Goal: Task Accomplishment & Management: Use online tool/utility

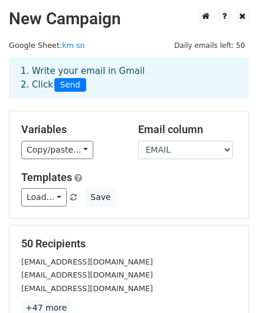
scroll to position [191, 0]
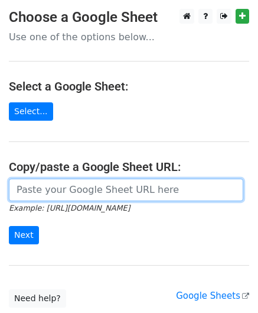
click at [70, 186] on input "url" at bounding box center [126, 190] width 235 height 22
paste input "https://docs.google.com/spreadsheets/d/1dRmrDGH-z2vUoTuY1jhyVHZp50fixid5ZkKc0gd…"
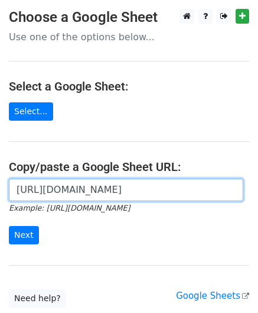
scroll to position [0, 259]
type input "https://docs.google.com/spreadsheets/d/1dRmrDGH-z2vUoTuY1jhyVHZp50fixid5ZkKc0gd…"
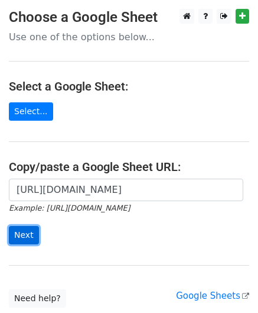
click at [21, 232] on input "Next" at bounding box center [24, 235] width 30 height 18
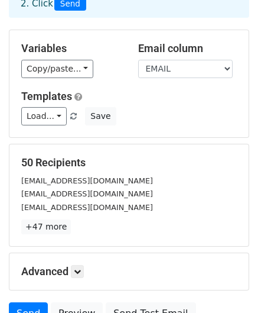
scroll to position [177, 0]
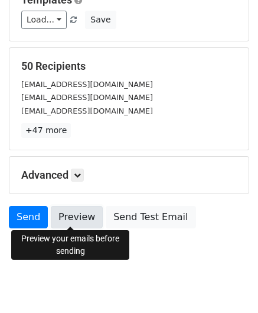
click at [77, 223] on link "Preview" at bounding box center [77, 217] width 52 height 22
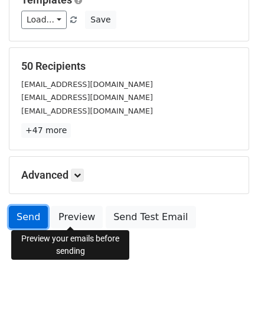
click at [25, 209] on link "Send" at bounding box center [28, 217] width 39 height 22
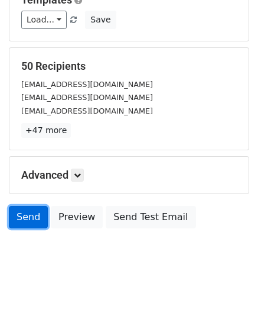
click at [20, 214] on link "Send" at bounding box center [28, 217] width 39 height 22
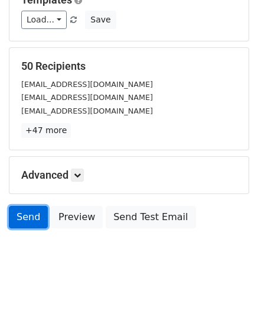
click at [20, 214] on link "Send" at bounding box center [28, 217] width 39 height 22
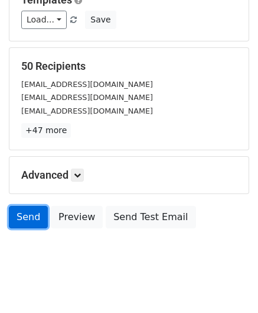
click at [20, 214] on link "Send" at bounding box center [28, 217] width 39 height 22
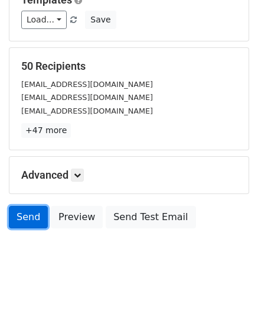
click at [20, 214] on link "Send" at bounding box center [28, 217] width 39 height 22
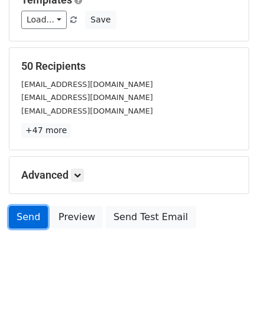
click at [20, 216] on link "Send" at bounding box center [28, 217] width 39 height 22
click at [32, 219] on link "Send" at bounding box center [28, 217] width 39 height 22
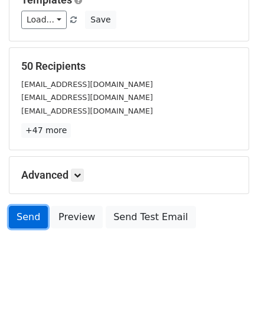
click at [32, 219] on link "Send" at bounding box center [28, 217] width 39 height 22
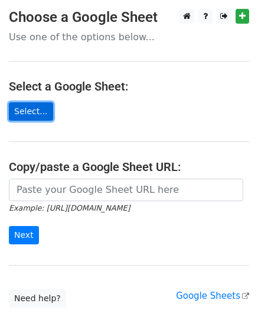
click at [28, 114] on link "Select..." at bounding box center [31, 111] width 44 height 18
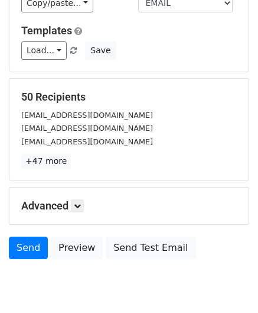
scroll to position [191, 0]
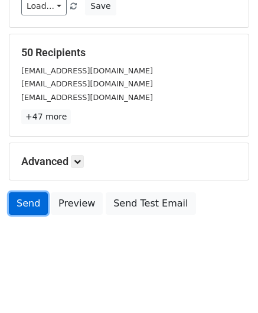
click at [17, 197] on link "Send" at bounding box center [28, 203] width 39 height 22
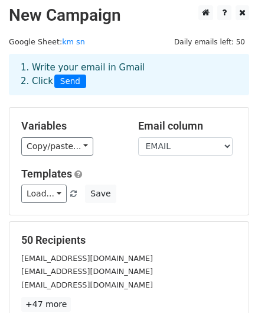
scroll to position [0, 0]
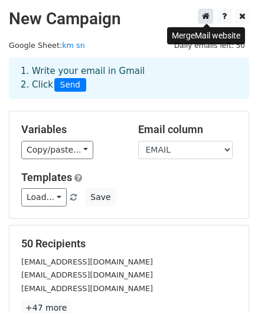
click at [208, 16] on icon at bounding box center [206, 16] width 8 height 8
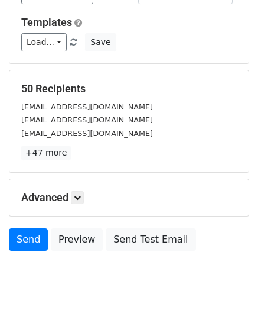
scroll to position [191, 0]
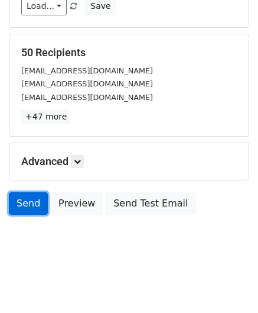
click at [28, 202] on link "Send" at bounding box center [28, 203] width 39 height 22
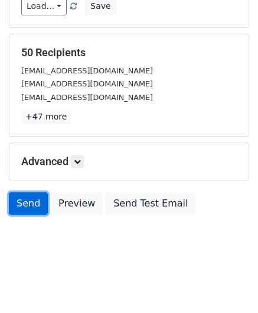
click at [28, 202] on link "Send" at bounding box center [28, 203] width 39 height 22
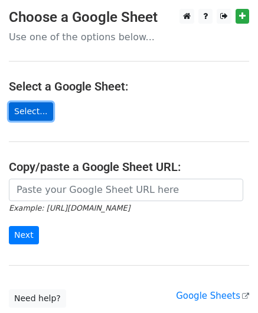
click at [27, 108] on link "Select..." at bounding box center [31, 111] width 44 height 18
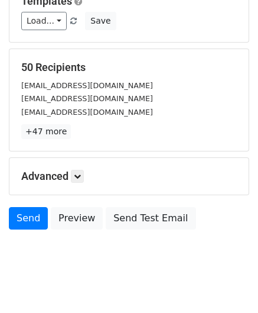
scroll to position [191, 0]
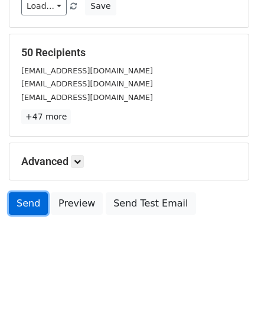
click at [27, 204] on link "Send" at bounding box center [28, 203] width 39 height 22
click at [34, 205] on link "Send" at bounding box center [28, 203] width 39 height 22
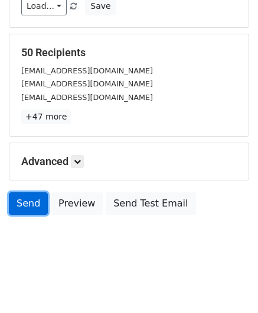
click at [34, 205] on link "Send" at bounding box center [28, 203] width 39 height 22
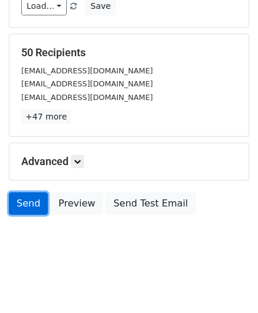
click at [34, 205] on link "Send" at bounding box center [28, 203] width 39 height 22
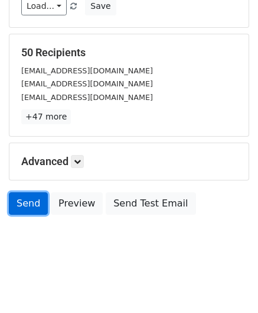
click at [34, 205] on link "Send" at bounding box center [28, 203] width 39 height 22
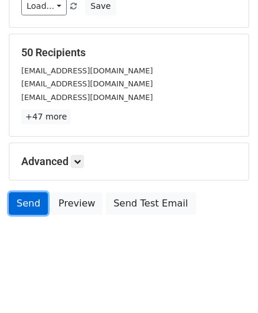
click at [34, 205] on link "Send" at bounding box center [28, 203] width 39 height 22
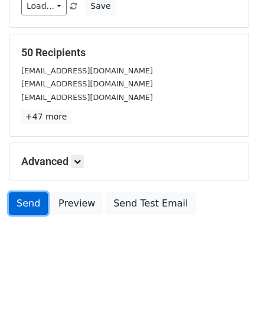
click at [34, 205] on link "Send" at bounding box center [28, 203] width 39 height 22
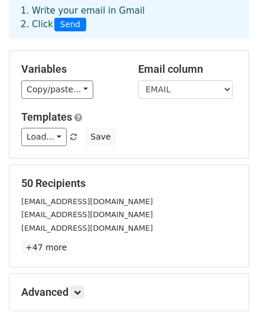
scroll to position [0, 0]
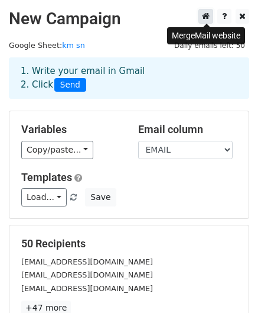
click at [204, 17] on icon at bounding box center [206, 16] width 8 height 8
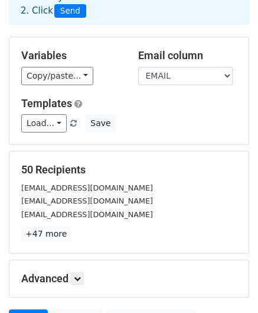
scroll to position [191, 0]
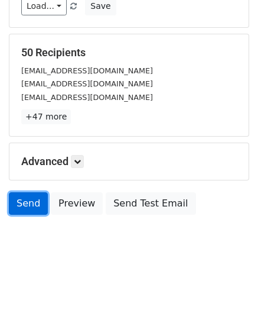
click at [28, 209] on link "Send" at bounding box center [28, 203] width 39 height 22
click at [39, 204] on link "Send" at bounding box center [28, 203] width 39 height 22
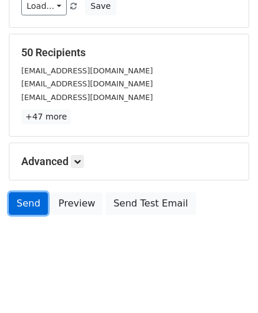
click at [39, 204] on link "Send" at bounding box center [28, 203] width 39 height 22
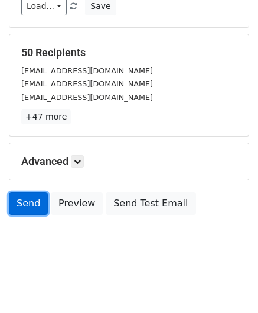
click at [39, 204] on link "Send" at bounding box center [28, 203] width 39 height 22
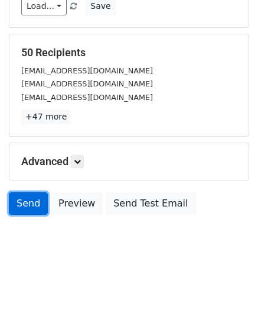
click at [39, 204] on link "Send" at bounding box center [28, 203] width 39 height 22
click at [37, 205] on link "Send" at bounding box center [28, 203] width 39 height 22
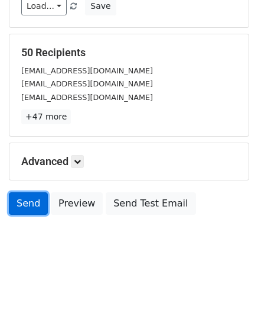
click at [37, 205] on link "Send" at bounding box center [28, 203] width 39 height 22
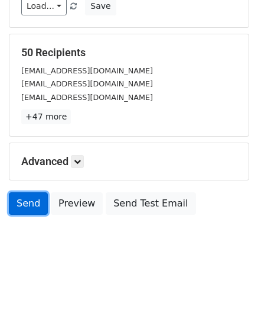
click at [32, 201] on link "Send" at bounding box center [28, 203] width 39 height 22
click at [33, 201] on link "Send" at bounding box center [28, 203] width 39 height 22
click at [32, 201] on link "Send" at bounding box center [28, 203] width 39 height 22
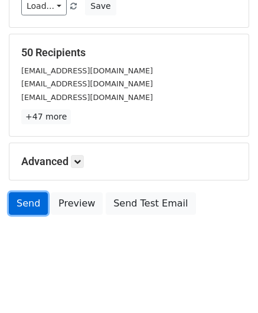
click at [32, 201] on link "Send" at bounding box center [28, 203] width 39 height 22
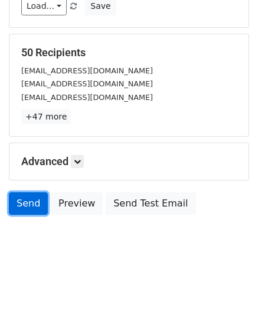
click at [32, 201] on link "Send" at bounding box center [28, 203] width 39 height 22
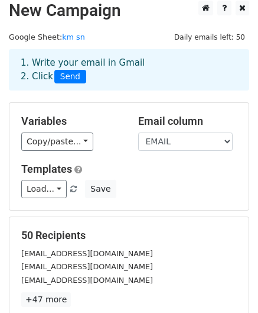
scroll to position [0, 0]
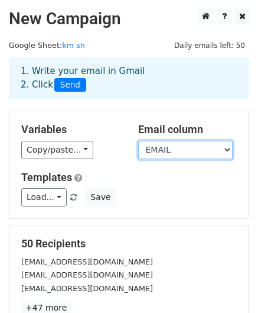
click at [166, 152] on select "XƯNG HÔ HỌ TÊN EMAIL" at bounding box center [185, 150] width 95 height 18
click at [176, 148] on select "XƯNG HÔ HỌ TÊN EMAIL" at bounding box center [185, 150] width 95 height 18
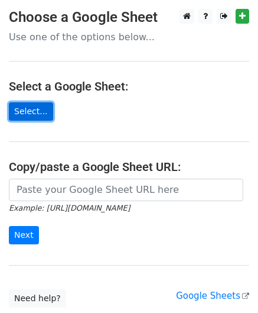
click at [35, 114] on link "Select..." at bounding box center [31, 111] width 44 height 18
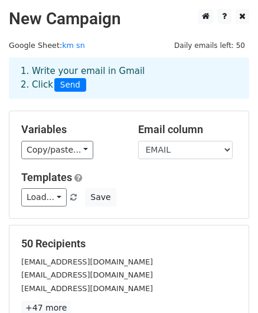
scroll to position [191, 0]
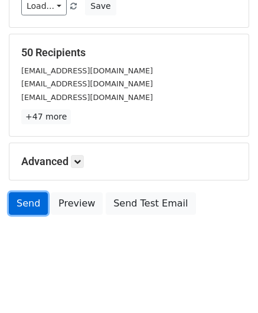
click at [24, 208] on link "Send" at bounding box center [28, 203] width 39 height 22
click at [21, 203] on link "Send" at bounding box center [28, 203] width 39 height 22
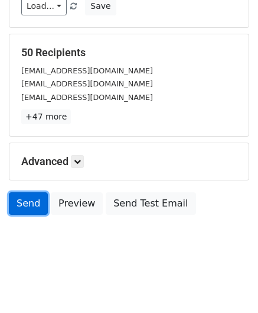
click at [21, 203] on link "Send" at bounding box center [28, 203] width 39 height 22
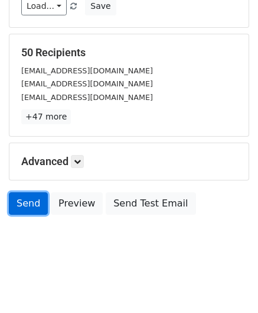
click at [21, 203] on link "Send" at bounding box center [28, 203] width 39 height 22
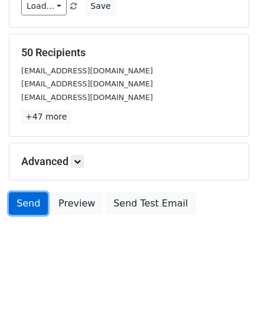
click at [21, 203] on link "Send" at bounding box center [28, 203] width 39 height 22
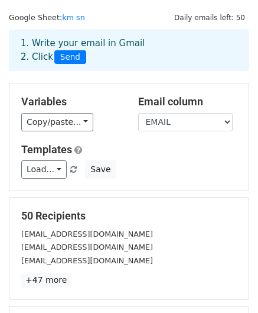
scroll to position [0, 0]
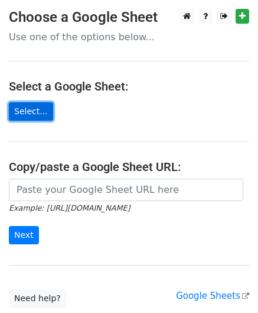
click at [37, 106] on link "Select..." at bounding box center [31, 111] width 44 height 18
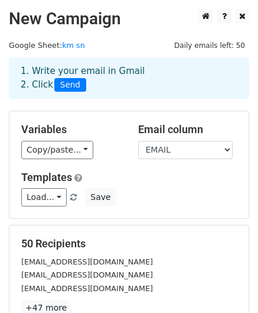
scroll to position [191, 0]
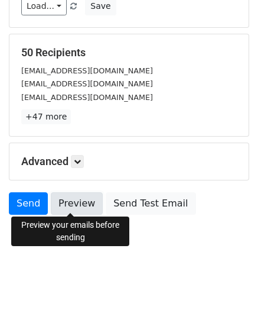
drag, startPoint x: 83, startPoint y: 199, endPoint x: 90, endPoint y: 196, distance: 7.9
click at [82, 199] on link "Preview" at bounding box center [77, 203] width 52 height 22
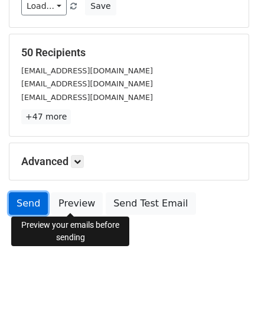
click at [31, 203] on link "Send" at bounding box center [28, 203] width 39 height 22
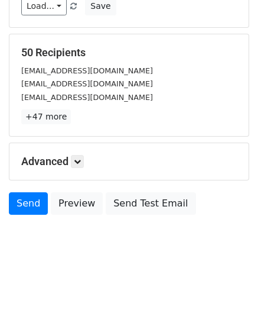
click at [84, 232] on body "New Campaign Daily emails left: 50 Google Sheet: km sn 1. Write your email in G…" at bounding box center [129, 43] width 258 height 450
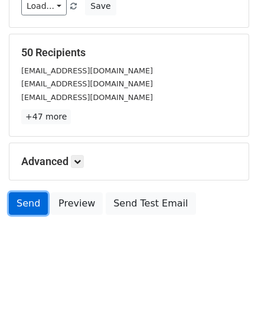
click at [34, 201] on link "Send" at bounding box center [28, 203] width 39 height 22
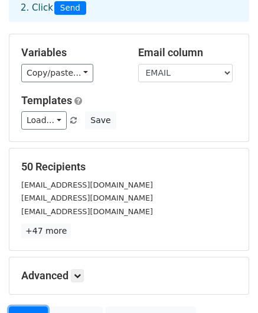
scroll to position [0, 0]
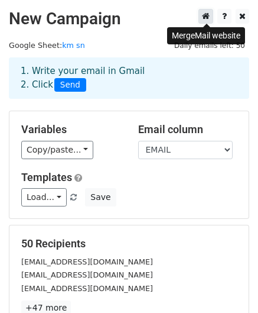
click at [206, 18] on icon at bounding box center [206, 16] width 8 height 8
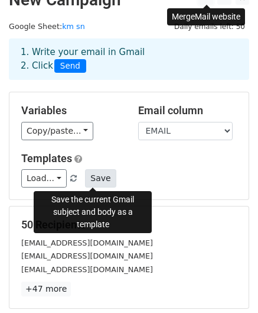
scroll to position [191, 0]
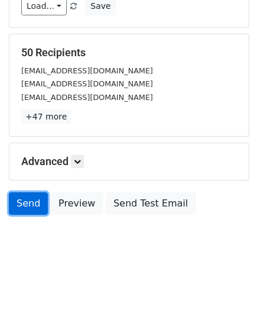
click at [25, 205] on link "Send" at bounding box center [28, 203] width 39 height 22
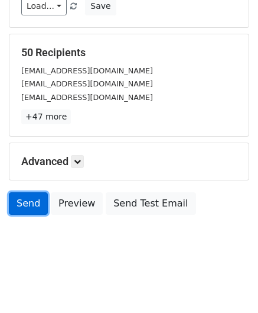
click at [25, 205] on link "Send" at bounding box center [28, 203] width 39 height 22
click at [35, 208] on link "Send" at bounding box center [28, 203] width 39 height 22
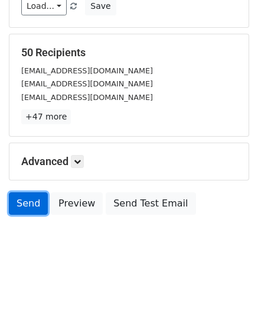
click at [35, 208] on link "Send" at bounding box center [28, 203] width 39 height 22
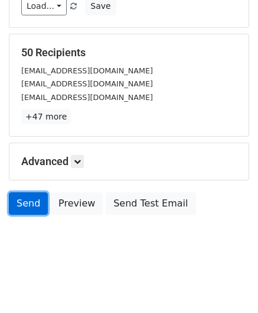
click at [22, 208] on link "Send" at bounding box center [28, 203] width 39 height 22
click at [26, 205] on link "Send" at bounding box center [28, 203] width 39 height 22
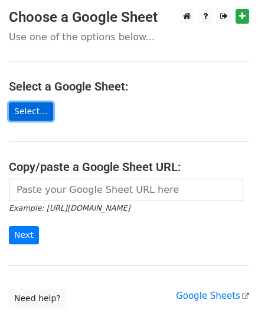
click at [34, 116] on link "Select..." at bounding box center [31, 111] width 44 height 18
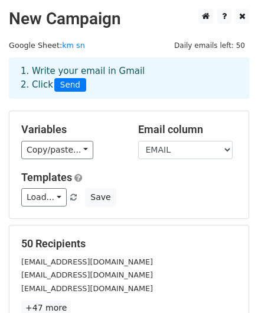
scroll to position [191, 0]
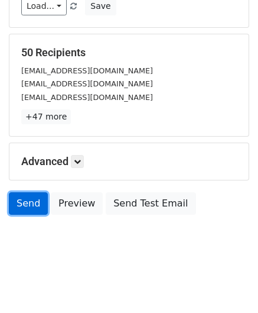
click at [29, 201] on link "Send" at bounding box center [28, 203] width 39 height 22
click at [30, 201] on link "Send" at bounding box center [28, 203] width 39 height 22
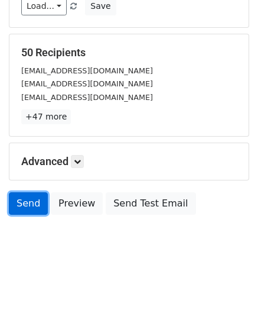
click at [30, 201] on link "Send" at bounding box center [28, 203] width 39 height 22
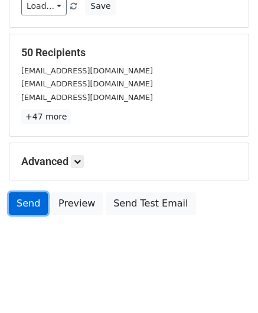
click at [30, 201] on link "Send" at bounding box center [28, 203] width 39 height 22
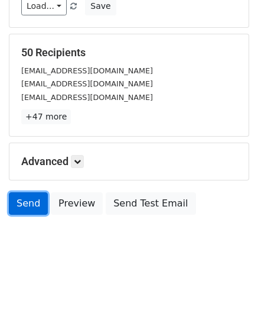
click at [30, 201] on link "Send" at bounding box center [28, 203] width 39 height 22
drag, startPoint x: 30, startPoint y: 201, endPoint x: 24, endPoint y: 203, distance: 6.9
click at [25, 202] on link "Send" at bounding box center [28, 203] width 39 height 22
click at [24, 203] on link "Send" at bounding box center [28, 203] width 39 height 22
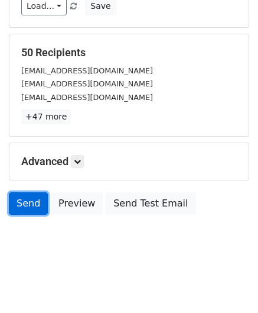
click at [24, 203] on link "Send" at bounding box center [28, 203] width 39 height 22
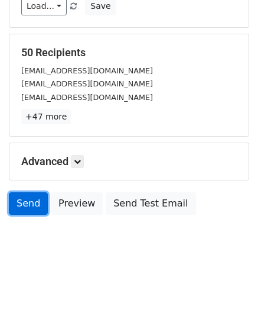
click at [24, 203] on link "Send" at bounding box center [28, 203] width 39 height 22
click at [26, 203] on link "Send" at bounding box center [28, 203] width 39 height 22
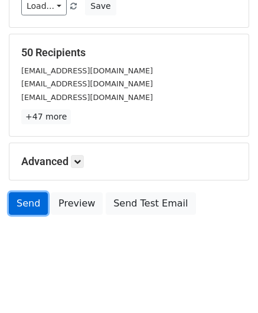
click at [27, 203] on link "Send" at bounding box center [28, 203] width 39 height 22
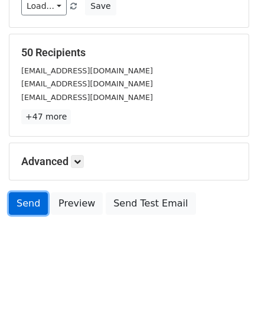
click at [27, 203] on link "Send" at bounding box center [28, 203] width 39 height 22
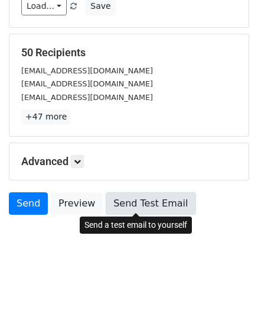
click at [140, 202] on link "Send Test Email" at bounding box center [151, 203] width 90 height 22
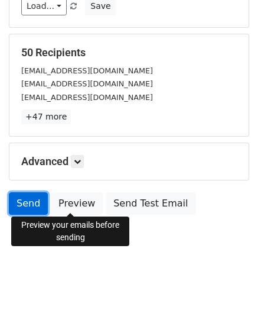
click at [26, 207] on link "Send" at bounding box center [28, 203] width 39 height 22
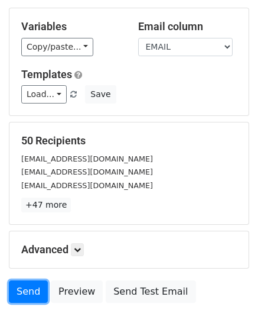
scroll to position [0, 0]
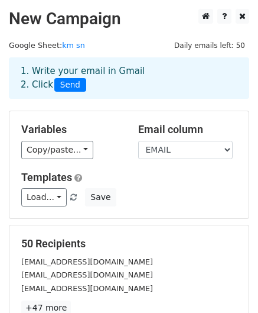
click at [62, 84] on span "Send" at bounding box center [70, 85] width 32 height 14
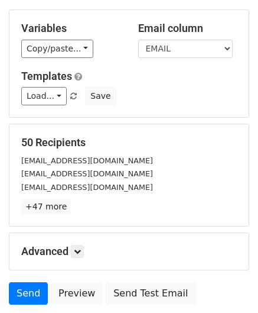
scroll to position [191, 0]
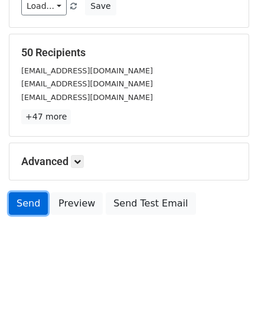
click at [24, 201] on link "Send" at bounding box center [28, 203] width 39 height 22
click at [34, 208] on link "Send" at bounding box center [28, 203] width 39 height 22
click at [29, 211] on link "Send" at bounding box center [28, 203] width 39 height 22
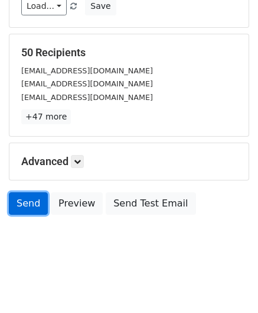
click at [29, 211] on link "Send" at bounding box center [28, 203] width 39 height 22
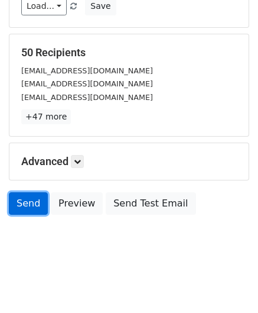
click at [29, 211] on link "Send" at bounding box center [28, 203] width 39 height 22
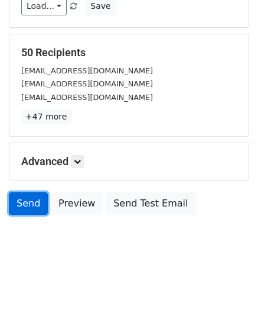
click at [29, 211] on link "Send" at bounding box center [28, 203] width 39 height 22
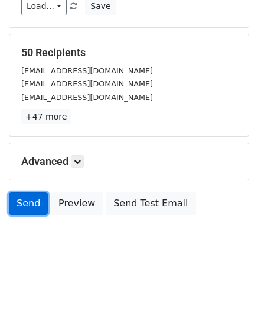
click at [28, 212] on link "Send" at bounding box center [28, 203] width 39 height 22
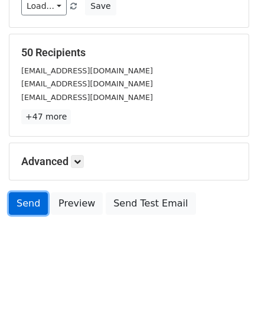
click at [28, 212] on link "Send" at bounding box center [28, 203] width 39 height 22
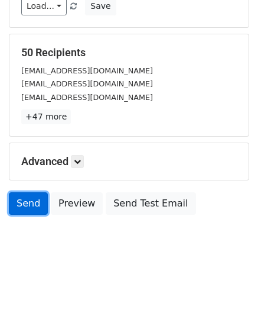
click at [28, 212] on link "Send" at bounding box center [28, 203] width 39 height 22
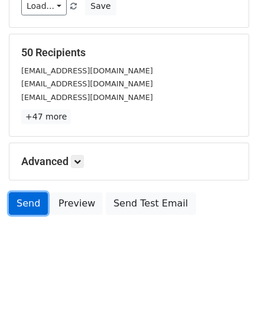
click at [30, 211] on link "Send" at bounding box center [28, 203] width 39 height 22
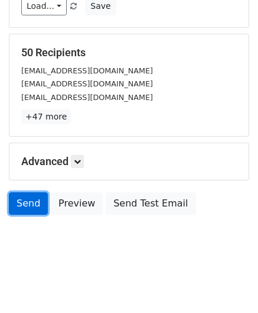
click at [30, 211] on link "Send" at bounding box center [28, 203] width 39 height 22
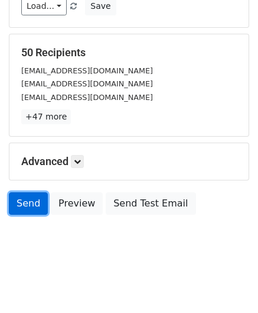
click at [30, 211] on link "Send" at bounding box center [28, 203] width 39 height 22
click at [30, 212] on link "Send" at bounding box center [28, 203] width 39 height 22
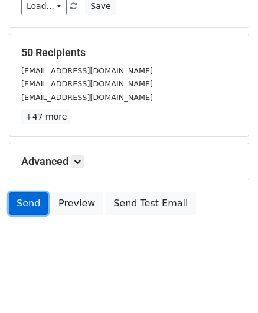
click at [31, 212] on link "Send" at bounding box center [28, 203] width 39 height 22
click at [31, 214] on div "Send Preview Send Test Email" at bounding box center [129, 206] width 258 height 28
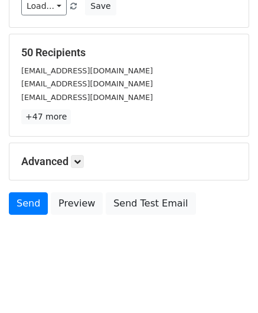
click at [32, 219] on body "New Campaign Daily emails left: 50 Google Sheet: km sn 1. Write your email in G…" at bounding box center [129, 43] width 258 height 450
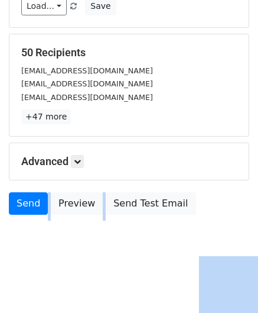
click at [32, 219] on body "New Campaign Daily emails left: 50 Google Sheet: km sn 1. Write your email in G…" at bounding box center [129, 43] width 258 height 450
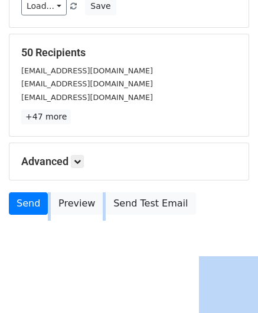
click at [55, 283] on html "New Campaign Daily emails left: 50 Google Sheet: km sn 1. Write your email in G…" at bounding box center [129, 62] width 258 height 506
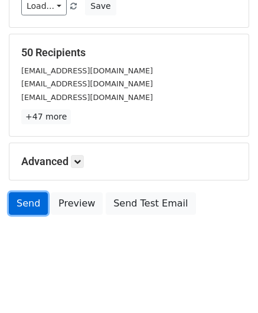
click at [27, 196] on link "Send" at bounding box center [28, 203] width 39 height 22
click at [28, 196] on link "Send" at bounding box center [28, 203] width 39 height 22
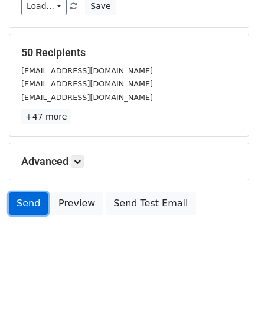
click at [30, 195] on link "Send" at bounding box center [28, 203] width 39 height 22
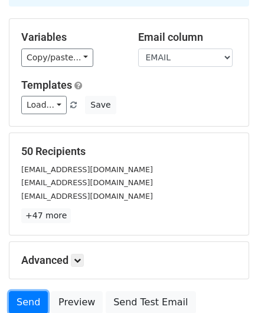
scroll to position [0, 0]
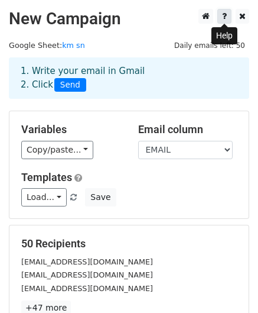
click at [222, 17] on link at bounding box center [225, 16] width 14 height 15
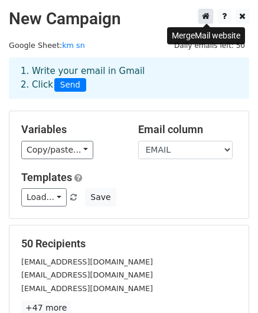
click at [208, 14] on icon at bounding box center [206, 16] width 8 height 8
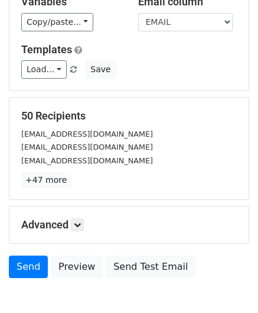
scroll to position [191, 0]
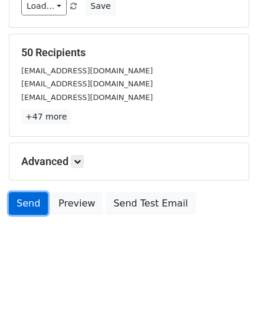
click at [29, 199] on link "Send" at bounding box center [28, 203] width 39 height 22
click at [31, 198] on link "Send" at bounding box center [28, 203] width 39 height 22
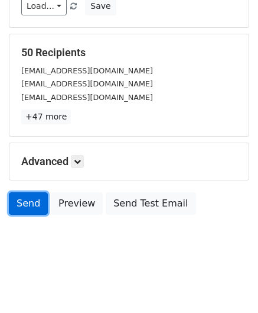
click at [31, 198] on link "Send" at bounding box center [28, 203] width 39 height 22
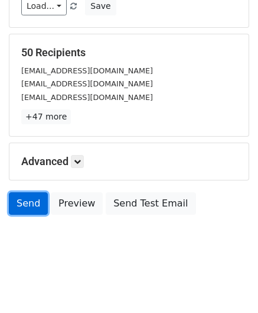
click at [31, 198] on link "Send" at bounding box center [28, 203] width 39 height 22
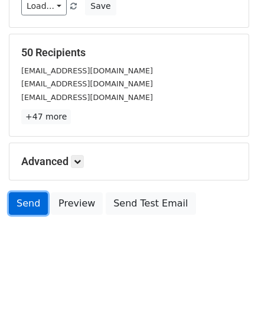
click at [31, 198] on link "Send" at bounding box center [28, 203] width 39 height 22
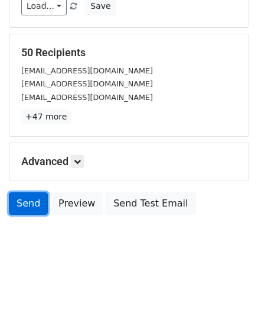
click at [31, 198] on link "Send" at bounding box center [28, 203] width 39 height 22
click at [28, 198] on link "Send" at bounding box center [28, 203] width 39 height 22
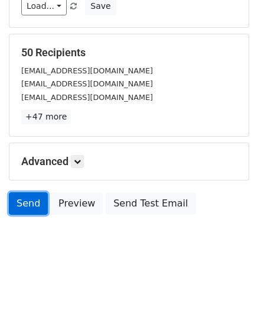
click at [28, 198] on link "Send" at bounding box center [28, 203] width 39 height 22
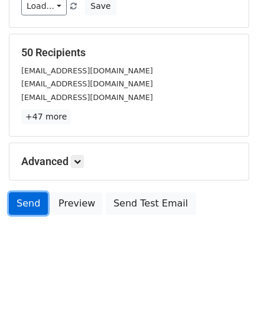
click at [28, 198] on link "Send" at bounding box center [28, 203] width 39 height 22
click at [27, 198] on link "Send" at bounding box center [28, 203] width 39 height 22
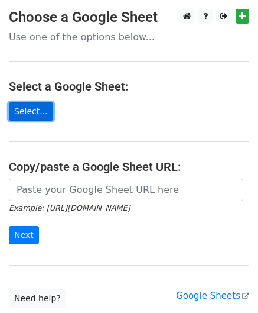
click at [36, 108] on link "Select..." at bounding box center [31, 111] width 44 height 18
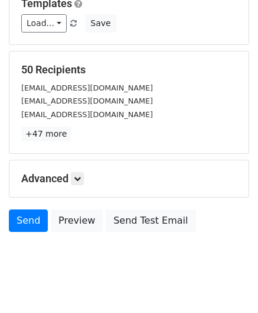
scroll to position [177, 0]
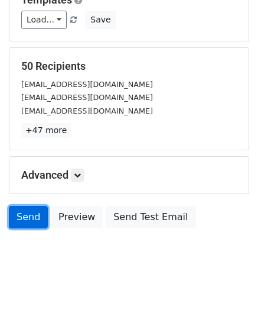
click at [31, 215] on link "Send" at bounding box center [28, 217] width 39 height 22
click at [34, 219] on link "Send" at bounding box center [28, 217] width 39 height 22
click at [27, 222] on link "Send" at bounding box center [28, 217] width 39 height 22
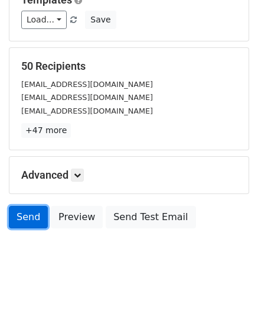
click at [27, 222] on link "Send" at bounding box center [28, 217] width 39 height 22
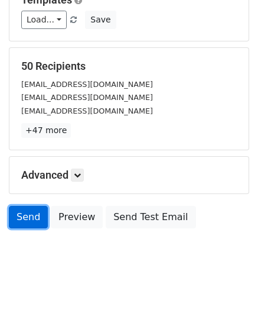
click at [28, 221] on link "Send" at bounding box center [28, 217] width 39 height 22
click at [27, 222] on link "Send" at bounding box center [28, 217] width 39 height 22
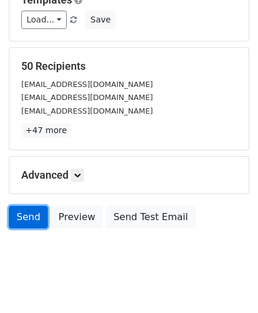
click at [27, 222] on link "Send" at bounding box center [28, 217] width 39 height 22
click at [27, 223] on link "Send" at bounding box center [28, 217] width 39 height 22
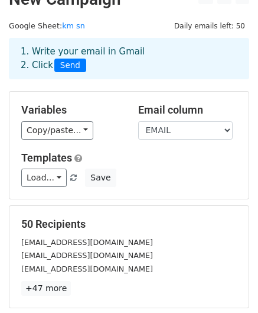
scroll to position [0, 0]
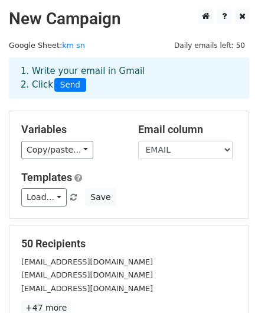
click at [69, 82] on span "Send" at bounding box center [70, 85] width 32 height 14
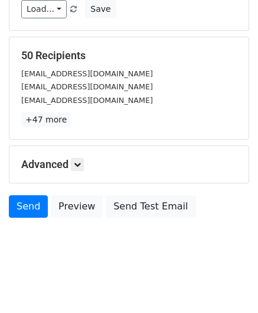
scroll to position [191, 0]
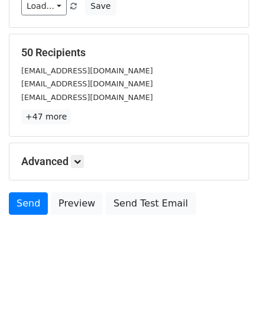
click at [82, 166] on div "Advanced Tracking Track Opens UTM Codes Track Clicks Filters Only include sprea…" at bounding box center [129, 161] width 240 height 37
drag, startPoint x: 79, startPoint y: 161, endPoint x: 89, endPoint y: 163, distance: 9.6
click at [79, 161] on icon at bounding box center [77, 161] width 7 height 7
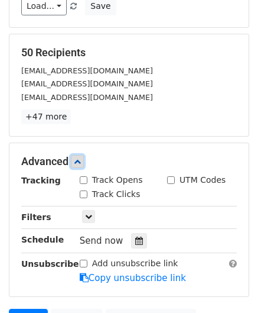
scroll to position [306, 0]
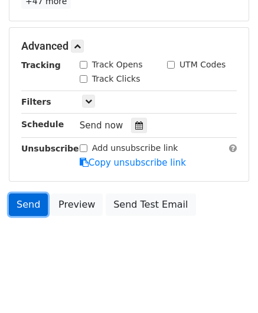
click at [32, 208] on link "Send" at bounding box center [28, 204] width 39 height 22
